Goal: Task Accomplishment & Management: Use online tool/utility

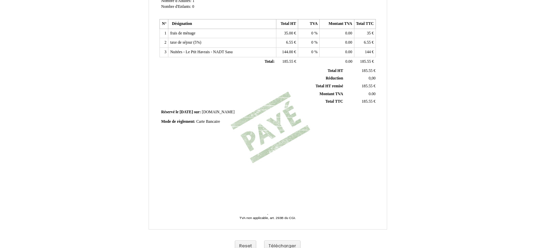
scroll to position [163, 0]
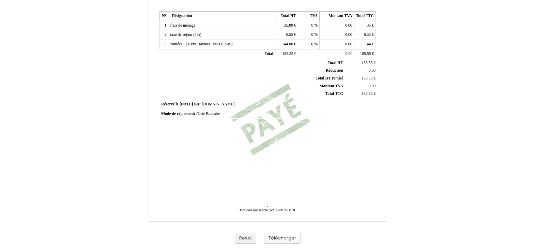
click at [284, 236] on button "Télécharger" at bounding box center [282, 237] width 36 height 11
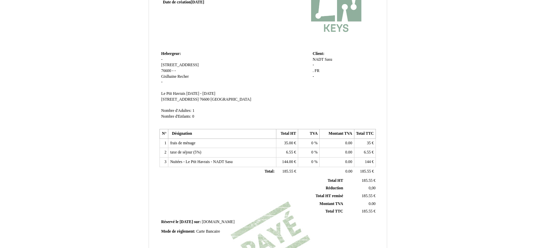
scroll to position [0, 0]
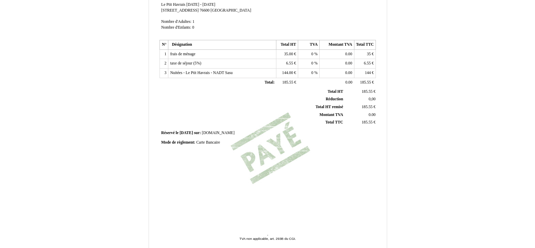
scroll to position [163, 0]
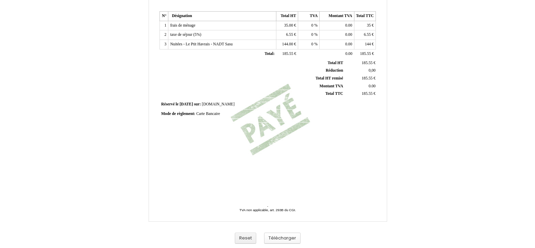
click at [285, 239] on button "Télécharger" at bounding box center [282, 237] width 36 height 11
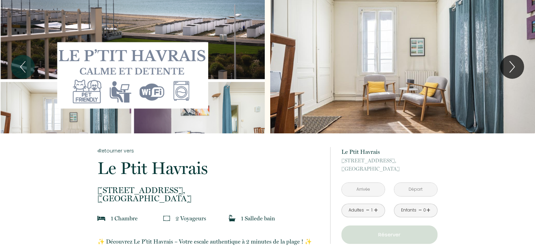
scroll to position [56, 0]
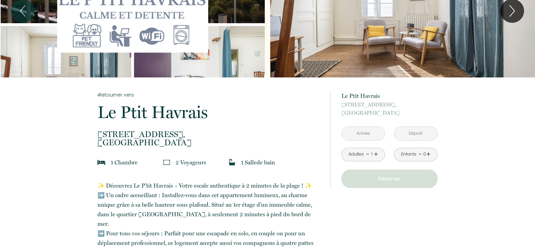
click at [361, 132] on input "text" at bounding box center [363, 133] width 43 height 13
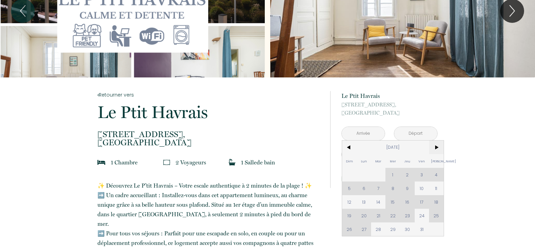
click at [438, 147] on span ">" at bounding box center [436, 147] width 15 height 14
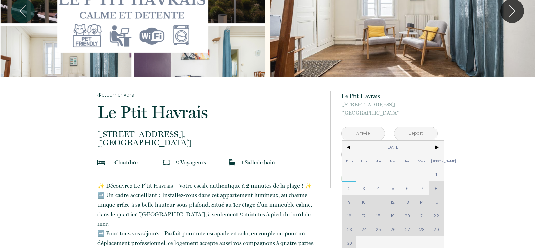
click at [349, 189] on span "2" at bounding box center [349, 188] width 15 height 14
type input "Dim 02 Nov 2025"
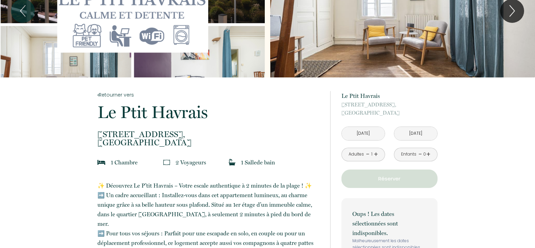
click at [428, 134] on input "Lun 03 Nov 2025" at bounding box center [415, 133] width 43 height 13
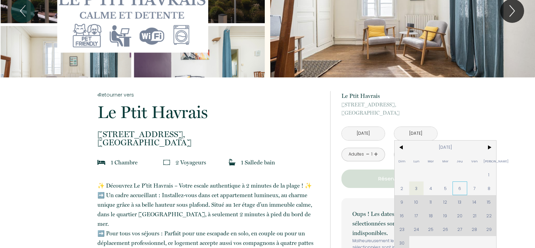
click at [459, 189] on span "6" at bounding box center [459, 188] width 15 height 14
type input "Jeu 06 Nov 2025"
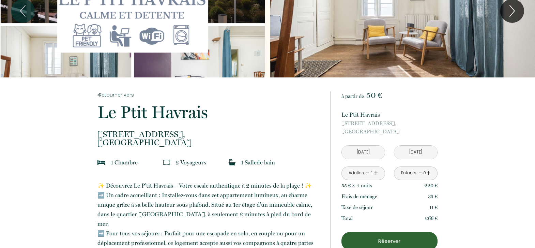
scroll to position [65, 0]
